Goal: Task Accomplishment & Management: Complete application form

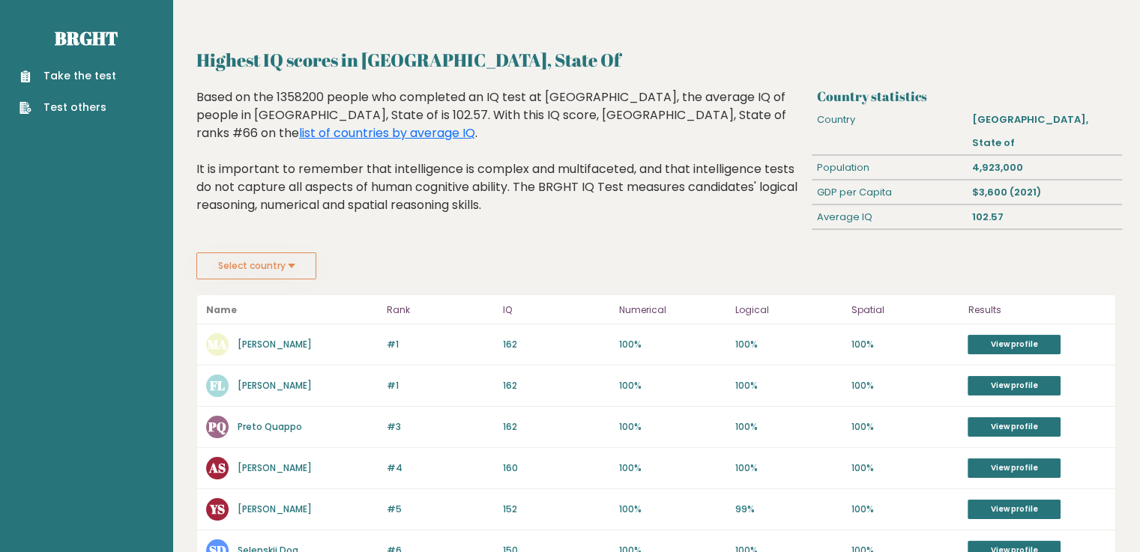
click at [73, 72] on link "Take the test" at bounding box center [67, 76] width 97 height 16
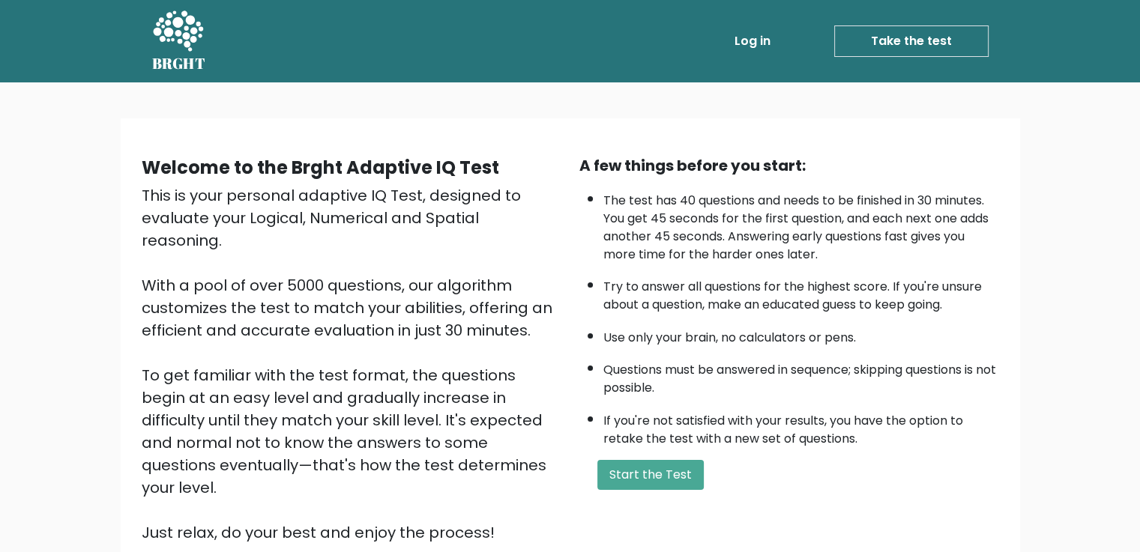
click at [667, 499] on div "Welcome to the Brght Adaptive IQ Test This is your personal adaptive IQ Test, d…" at bounding box center [570, 355] width 875 height 402
click at [674, 466] on button "Start the Test" at bounding box center [650, 475] width 106 height 30
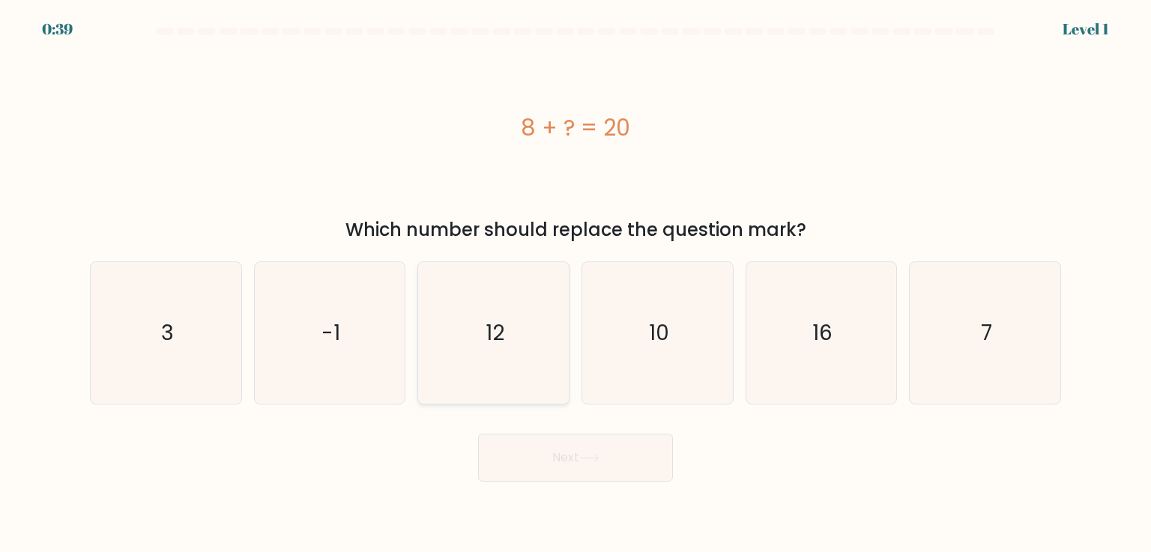
click at [522, 356] on icon "12" at bounding box center [493, 332] width 141 height 141
click at [575, 284] on input "c. 12" at bounding box center [575, 279] width 1 height 7
radio input "true"
click at [612, 455] on button "Next" at bounding box center [575, 458] width 195 height 48
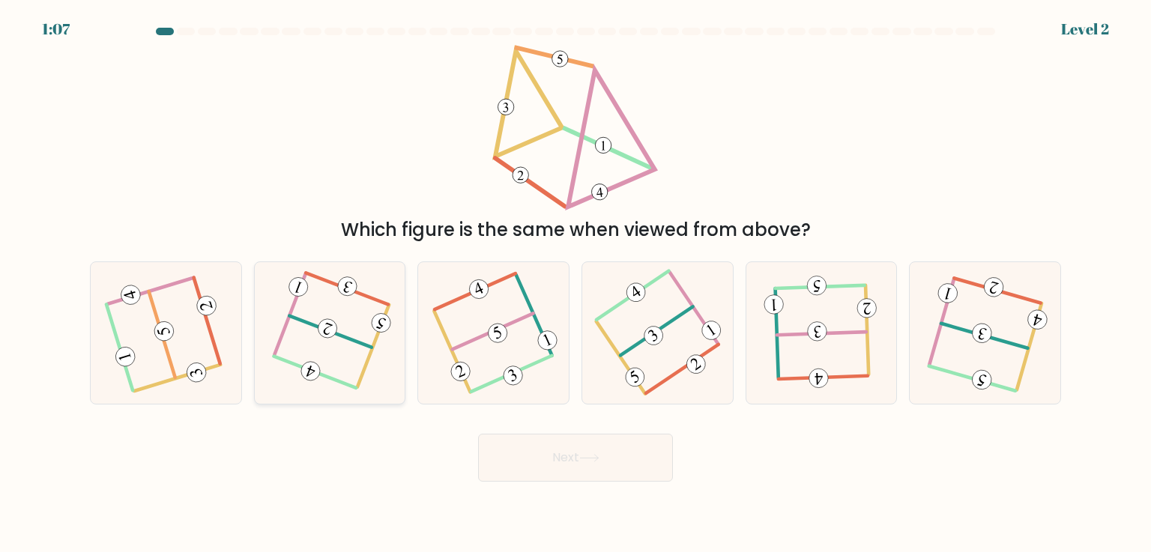
click at [338, 360] on icon at bounding box center [330, 332] width 110 height 113
click at [575, 284] on input "b." at bounding box center [575, 279] width 1 height 7
radio input "true"
click at [587, 451] on button "Next" at bounding box center [575, 458] width 195 height 48
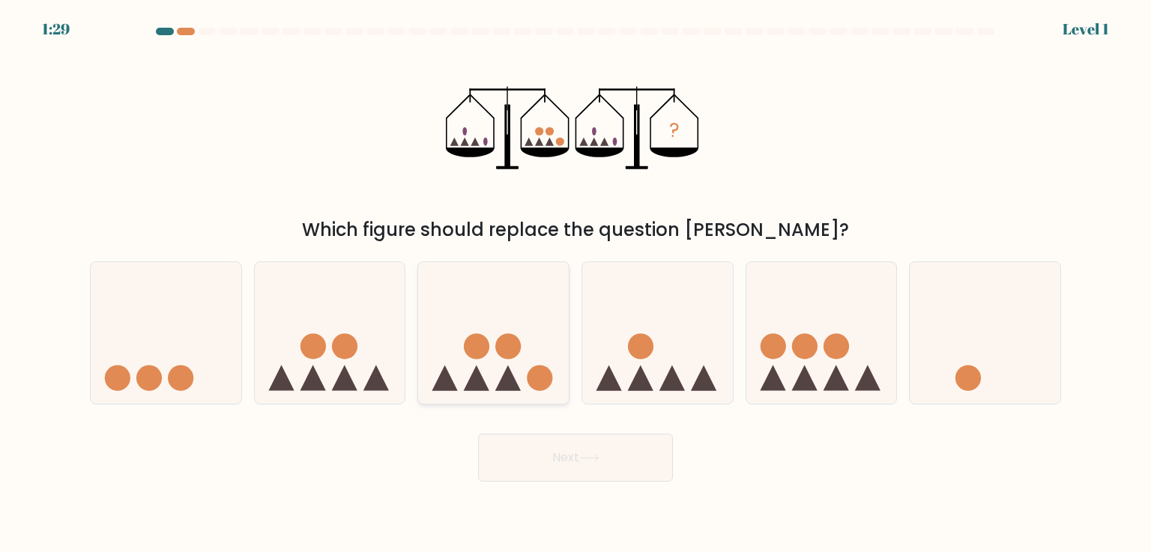
click at [503, 361] on icon at bounding box center [493, 332] width 151 height 124
click at [575, 284] on input "c." at bounding box center [575, 279] width 1 height 7
radio input "true"
click at [568, 456] on button "Next" at bounding box center [575, 458] width 195 height 48
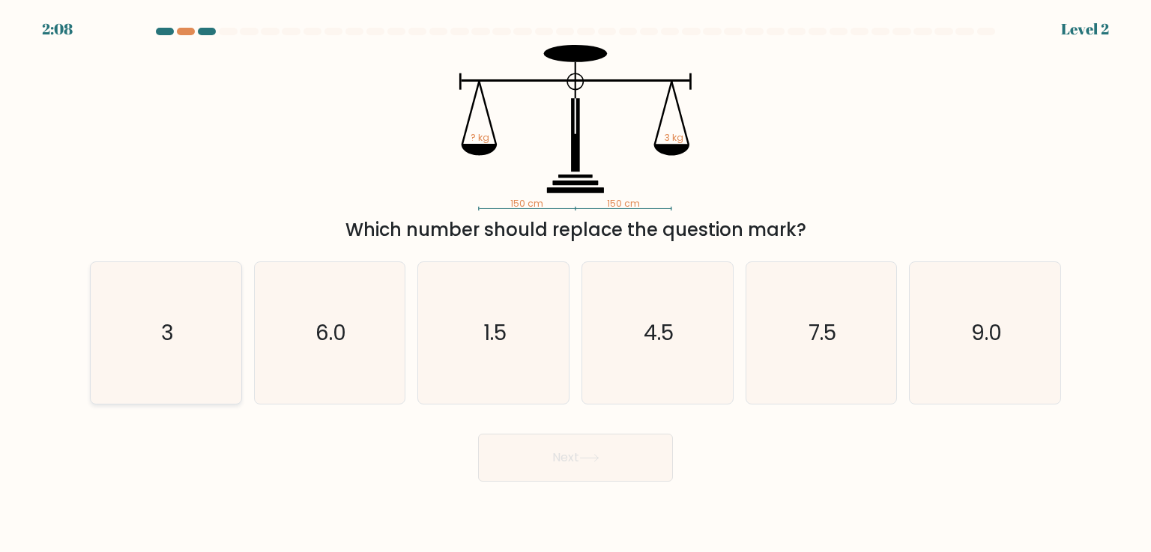
click at [209, 336] on icon "3" at bounding box center [165, 332] width 141 height 141
click at [575, 284] on input "a. 3" at bounding box center [575, 279] width 1 height 7
radio input "true"
click at [504, 480] on button "Next" at bounding box center [575, 458] width 195 height 48
click at [533, 462] on button "Next" at bounding box center [575, 458] width 195 height 48
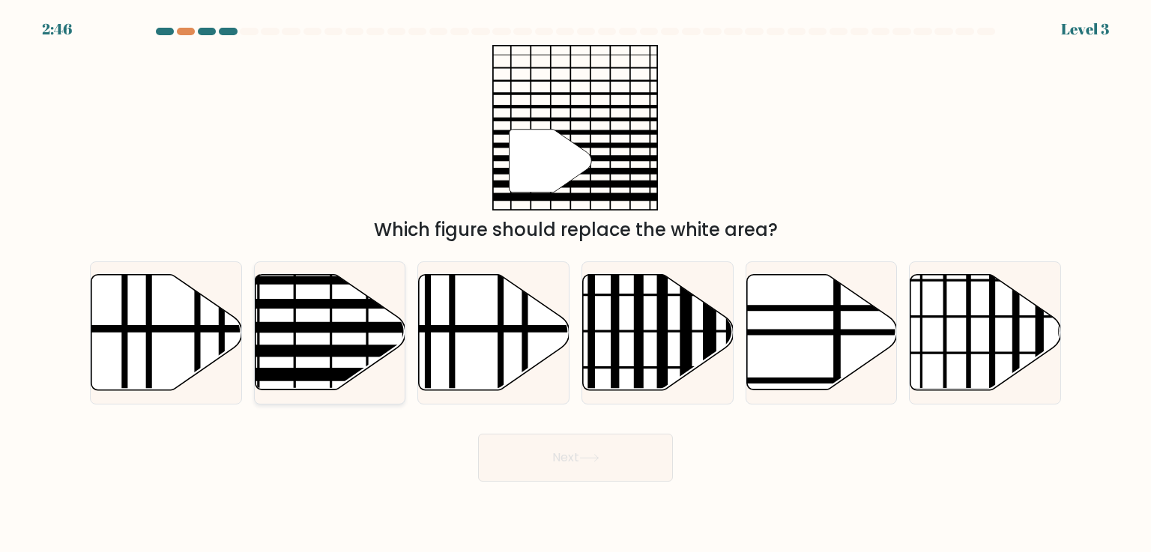
click at [357, 340] on icon at bounding box center [330, 332] width 151 height 115
click at [575, 284] on input "b." at bounding box center [575, 279] width 1 height 7
radio input "true"
click at [590, 475] on button "Next" at bounding box center [575, 458] width 195 height 48
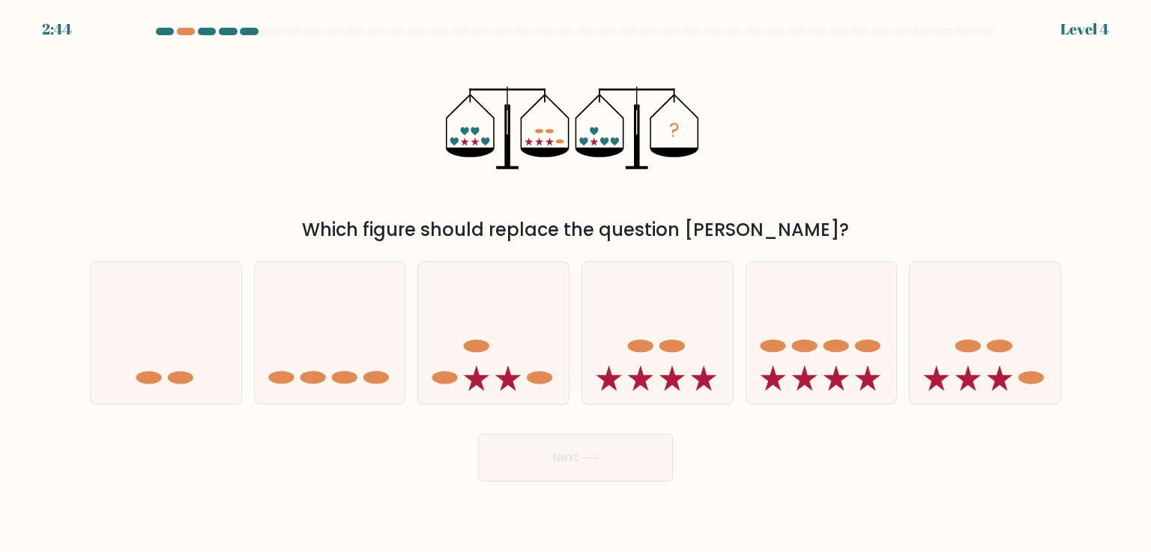
click at [591, 462] on icon at bounding box center [589, 458] width 20 height 8
click at [567, 460] on button "Next" at bounding box center [575, 458] width 195 height 48
click at [662, 372] on icon at bounding box center [657, 332] width 151 height 124
click at [576, 284] on input "d." at bounding box center [575, 279] width 1 height 7
radio input "true"
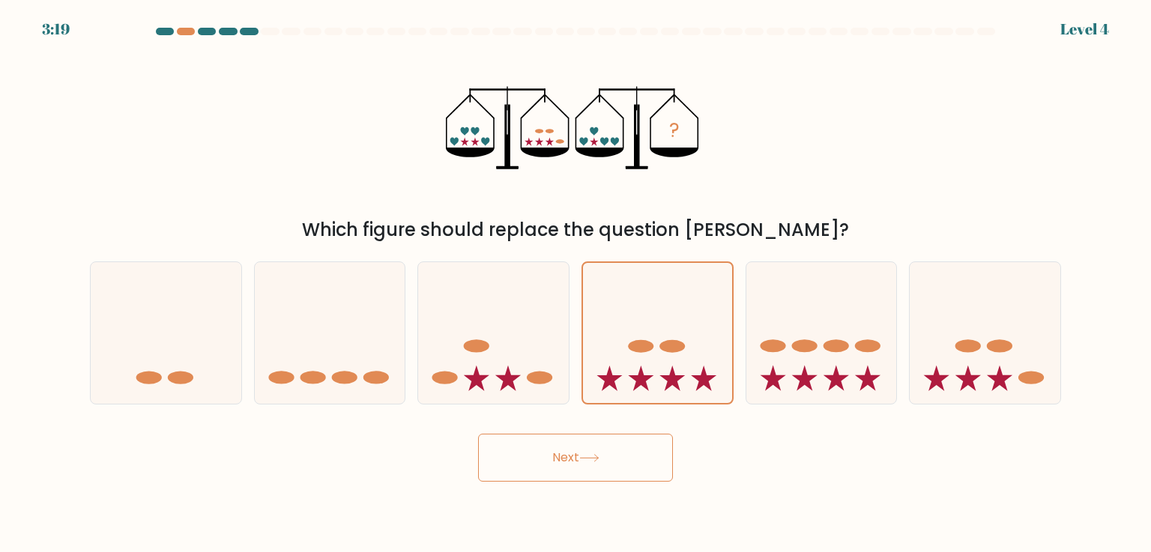
click at [552, 472] on button "Next" at bounding box center [575, 458] width 195 height 48
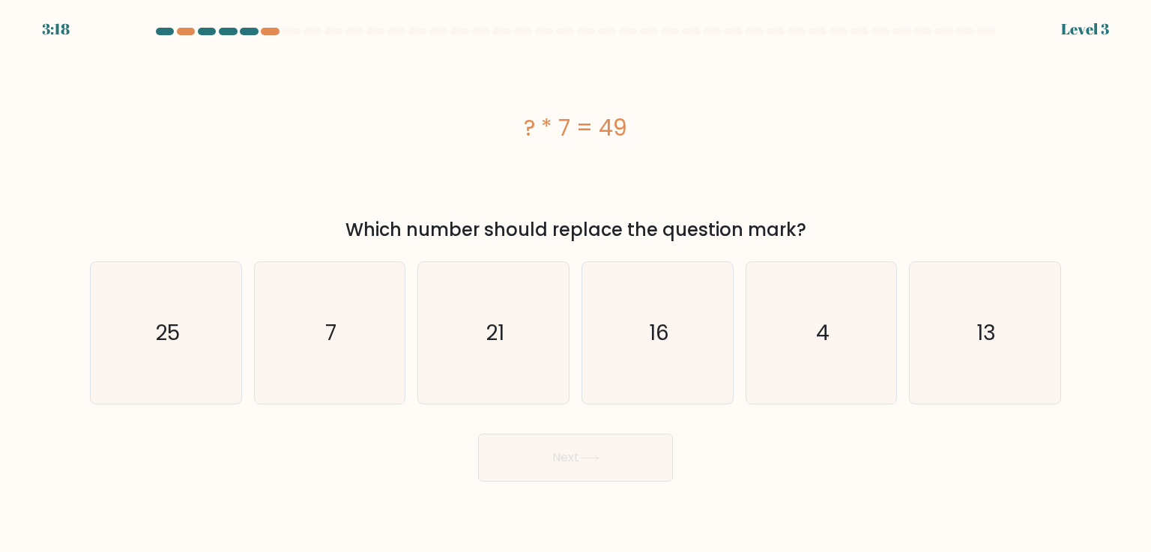
click at [563, 460] on button "Next" at bounding box center [575, 458] width 195 height 48
click at [354, 369] on icon "7" at bounding box center [329, 332] width 141 height 141
click at [575, 284] on input "b. 7" at bounding box center [575, 279] width 1 height 7
radio input "true"
click at [627, 436] on button "Next" at bounding box center [575, 458] width 195 height 48
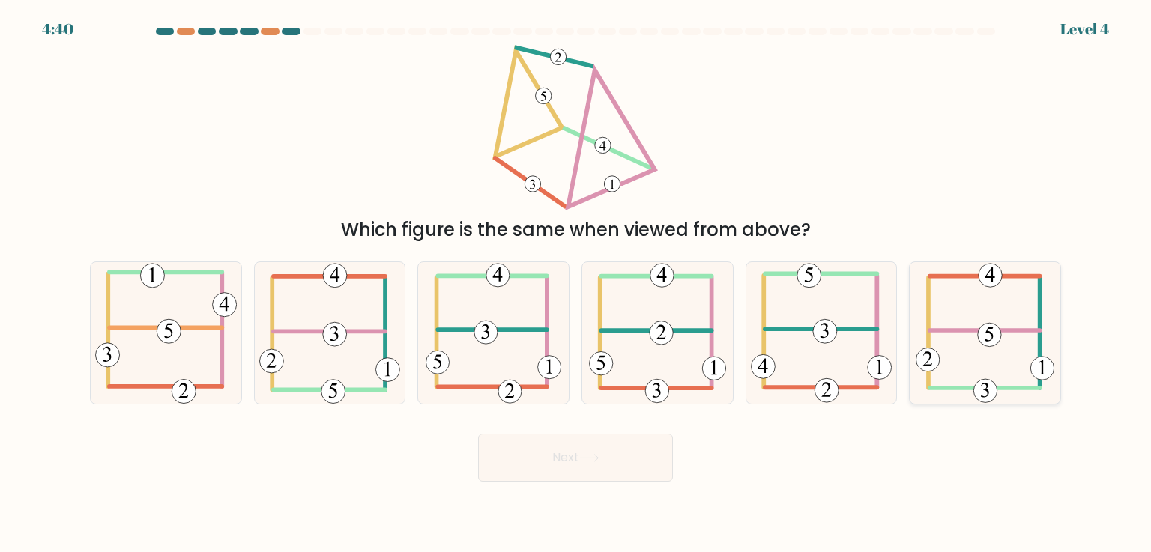
click at [1014, 402] on icon at bounding box center [985, 332] width 139 height 141
click at [576, 284] on input "f." at bounding box center [575, 279] width 1 height 7
radio input "true"
click at [605, 477] on button "Next" at bounding box center [575, 458] width 195 height 48
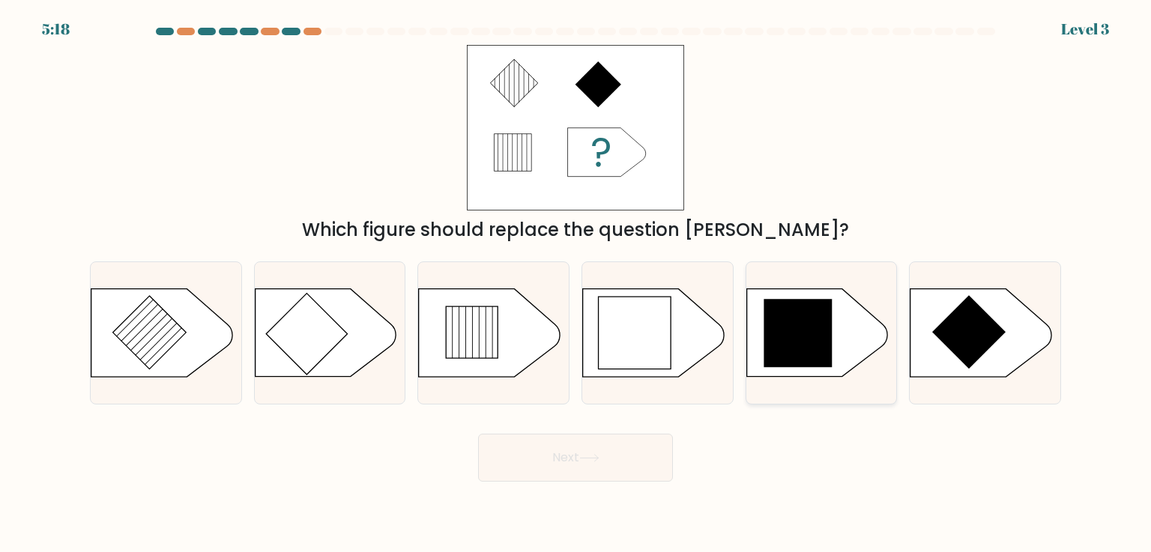
click at [835, 341] on icon at bounding box center [816, 333] width 141 height 88
click at [576, 284] on input "e." at bounding box center [575, 279] width 1 height 7
radio input "true"
click at [586, 461] on icon at bounding box center [589, 458] width 20 height 8
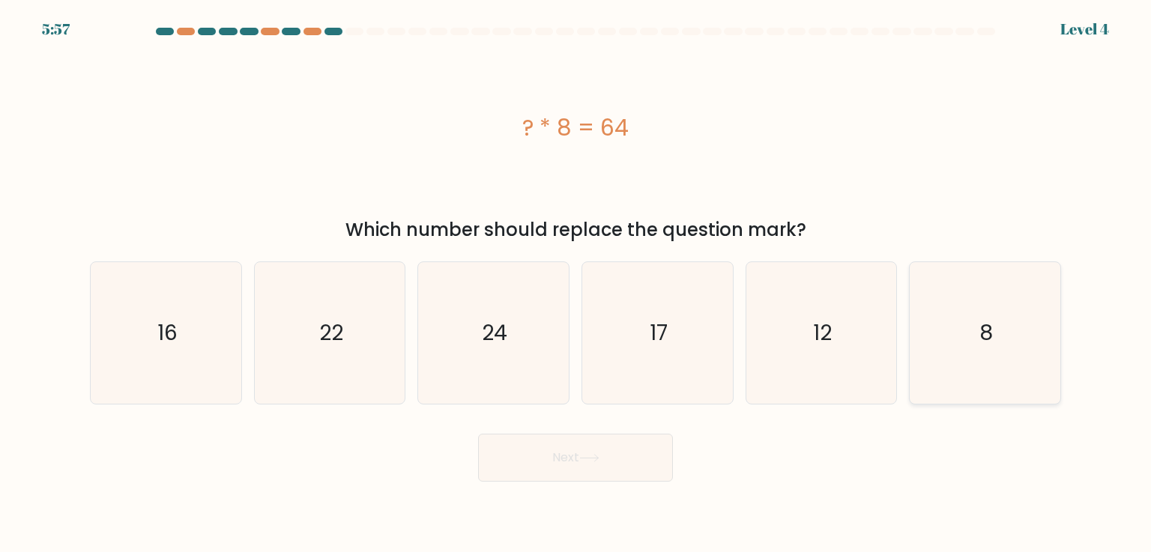
click at [977, 335] on icon "8" at bounding box center [984, 332] width 141 height 141
click at [576, 284] on input "f. 8" at bounding box center [575, 279] width 1 height 7
radio input "true"
click at [638, 471] on button "Next" at bounding box center [575, 458] width 195 height 48
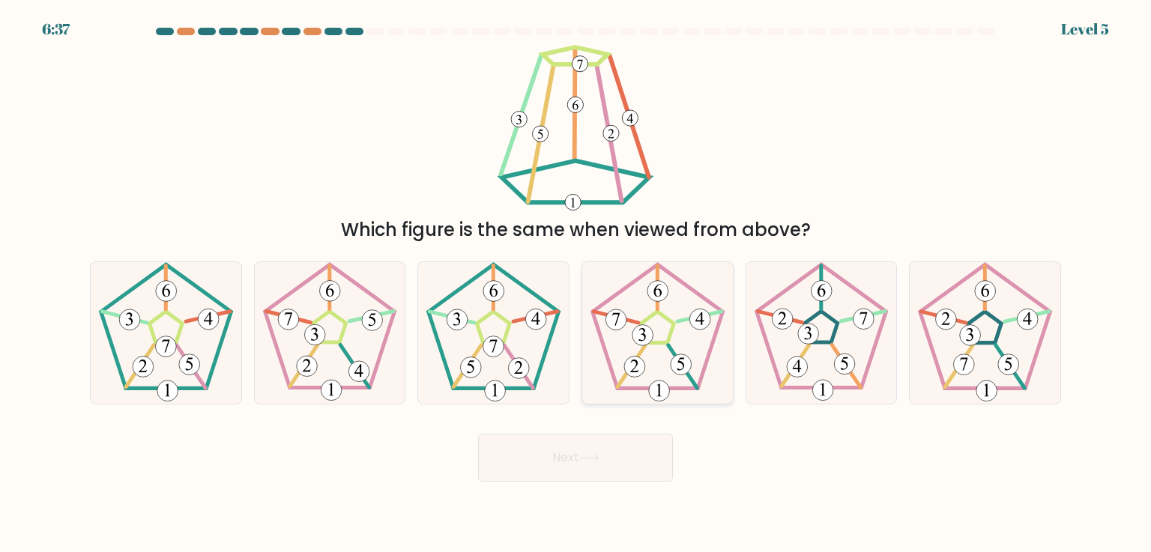
click at [655, 361] on icon at bounding box center [657, 332] width 141 height 141
click at [576, 284] on input "d." at bounding box center [575, 279] width 1 height 7
radio input "true"
click at [522, 325] on icon at bounding box center [493, 332] width 141 height 141
click at [575, 284] on input "c." at bounding box center [575, 279] width 1 height 7
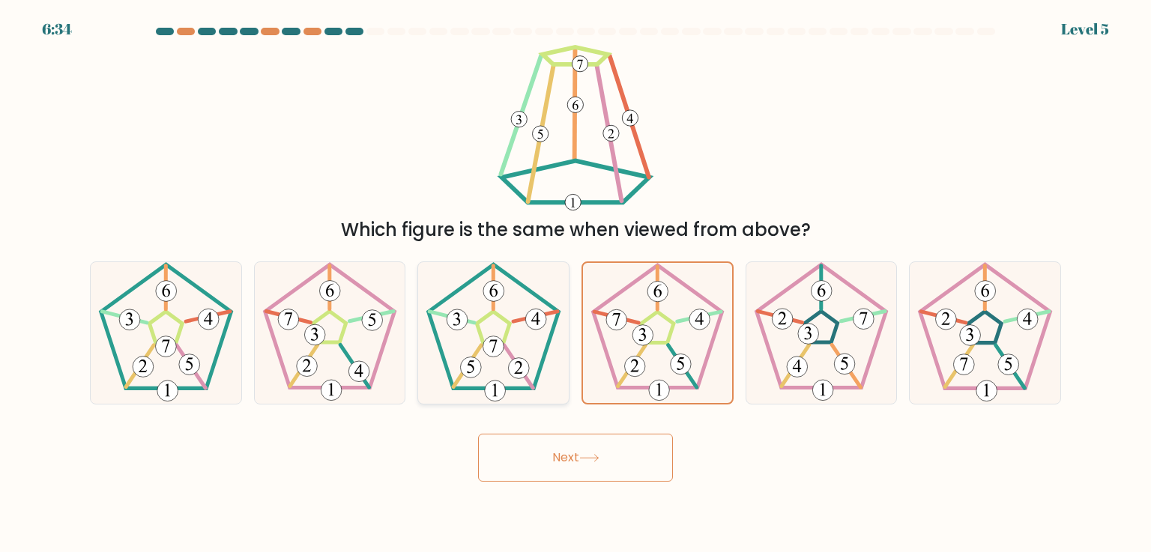
radio input "true"
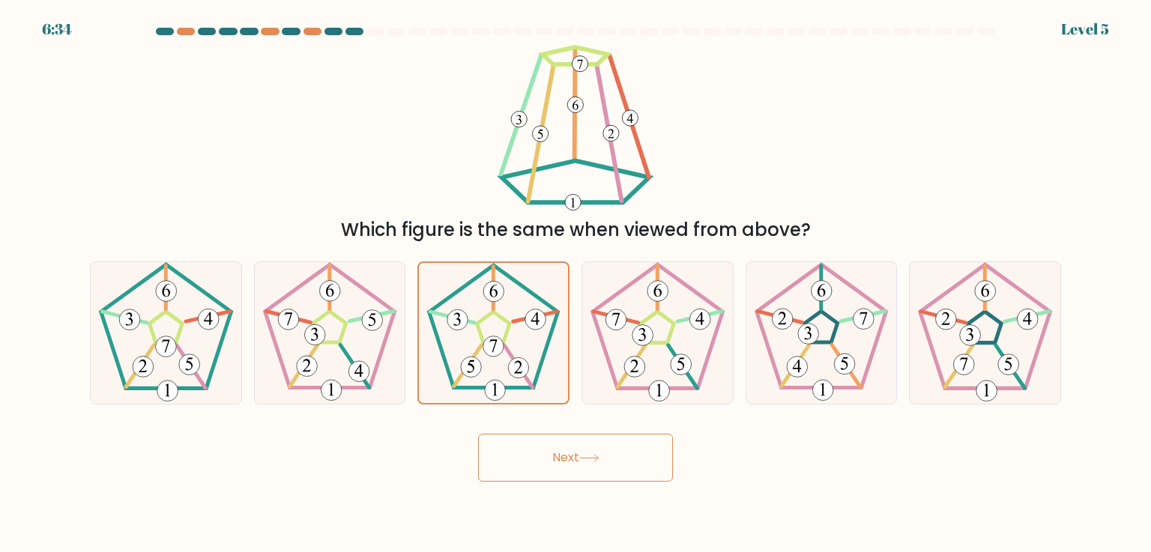
click at [498, 473] on button "Next" at bounding box center [575, 458] width 195 height 48
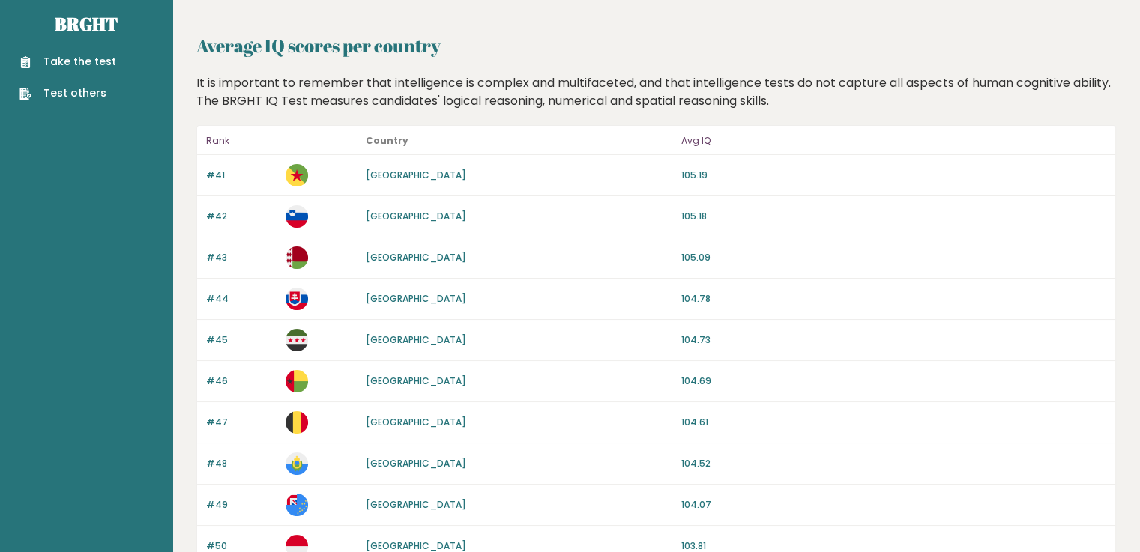
scroll to position [13, 0]
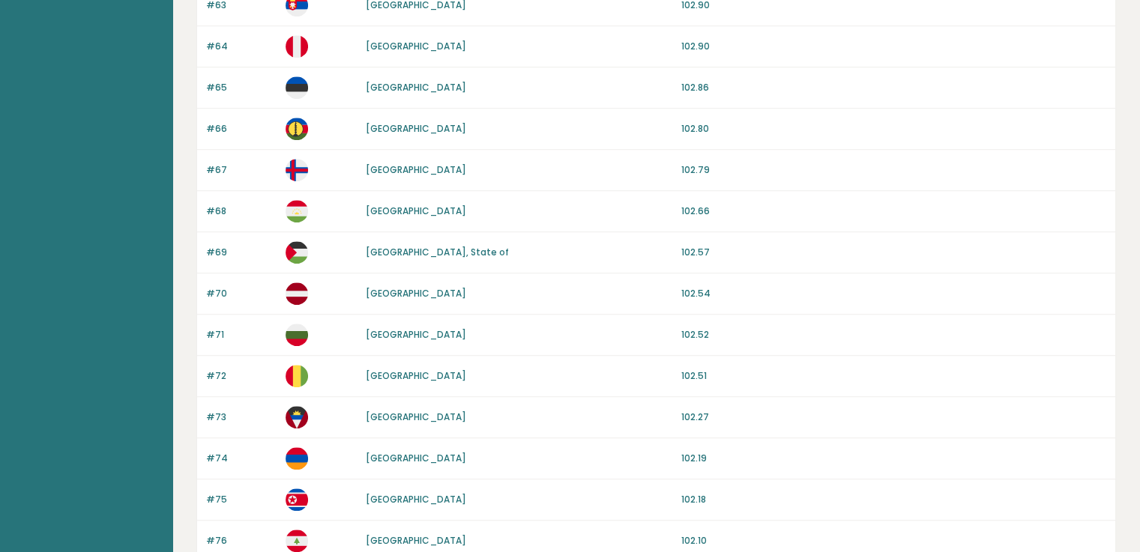
scroll to position [1092, 0]
